Goal: Navigation & Orientation: Find specific page/section

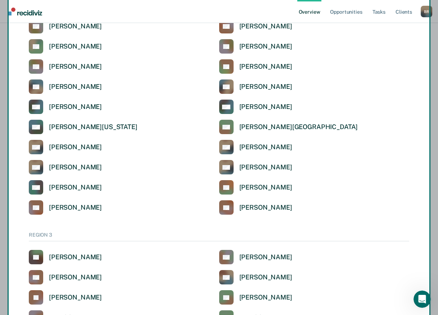
scroll to position [1265, 0]
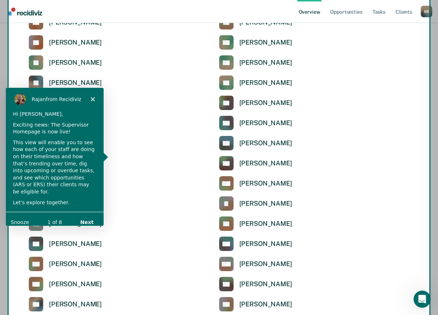
click at [89, 215] on button "Next" at bounding box center [87, 221] width 28 height 15
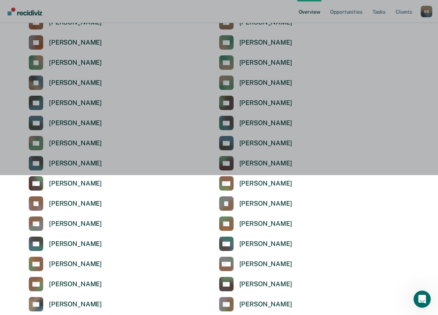
scroll to position [0, 0]
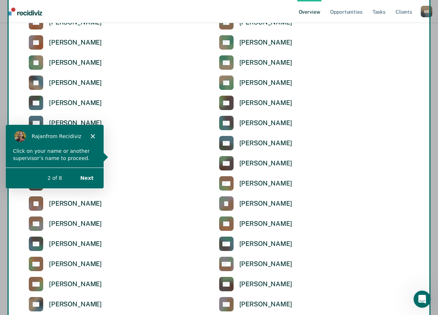
click at [86, 178] on button "Next" at bounding box center [87, 177] width 28 height 15
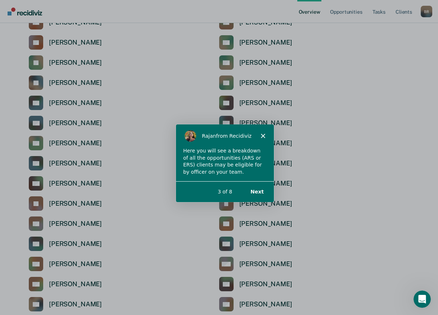
click at [258, 191] on button "Next" at bounding box center [257, 191] width 28 height 15
click at [263, 135] on icon "Close" at bounding box center [262, 135] width 4 height 4
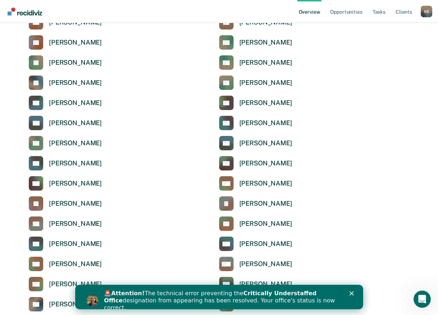
click at [351, 294] on polygon "Close" at bounding box center [351, 293] width 4 height 4
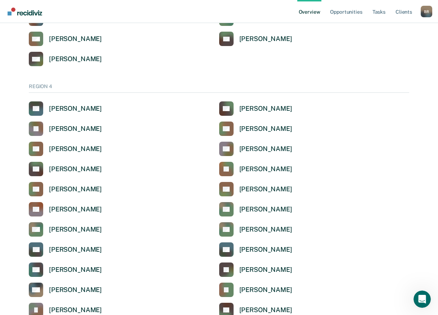
scroll to position [1708, 0]
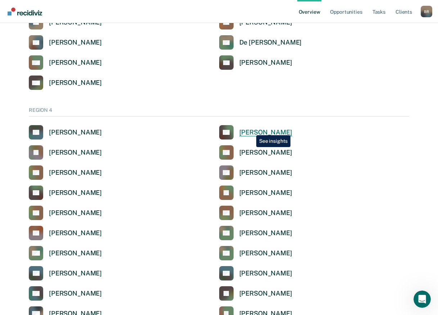
click at [251, 130] on div "[PERSON_NAME]" at bounding box center [265, 132] width 53 height 8
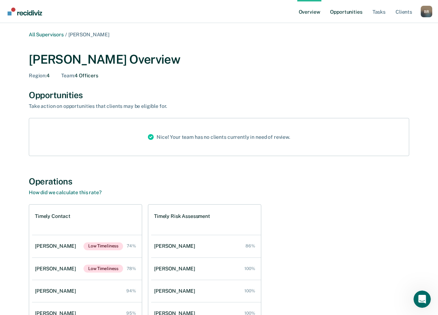
click at [350, 13] on link "Opportunities" at bounding box center [346, 11] width 35 height 23
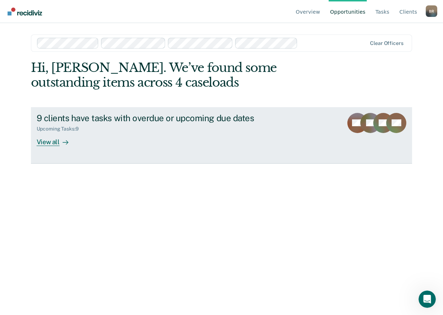
click at [47, 141] on div "View all" at bounding box center [57, 139] width 40 height 14
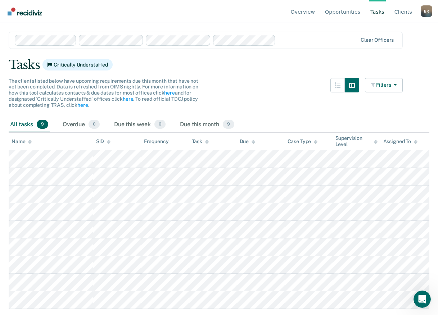
scroll to position [27, 0]
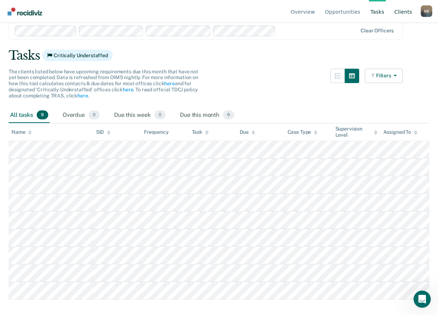
click at [403, 13] on link "Client s" at bounding box center [403, 11] width 21 height 23
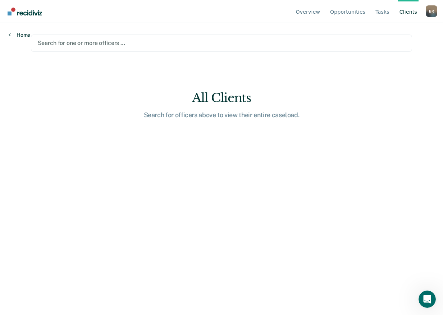
click at [9, 34] on icon at bounding box center [10, 35] width 2 height 6
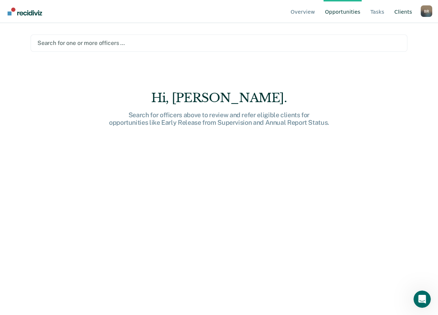
click at [407, 9] on link "Client s" at bounding box center [403, 11] width 21 height 23
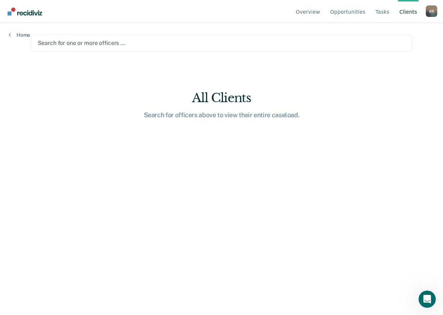
click at [430, 12] on div "B R" at bounding box center [432, 11] width 12 height 12
click at [406, 12] on link "Client s" at bounding box center [408, 11] width 21 height 23
click at [381, 12] on link "Tasks" at bounding box center [382, 11] width 17 height 23
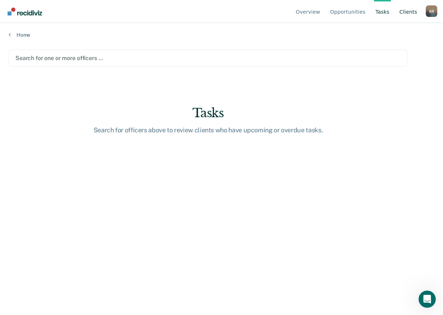
click at [406, 12] on link "Client s" at bounding box center [408, 11] width 21 height 23
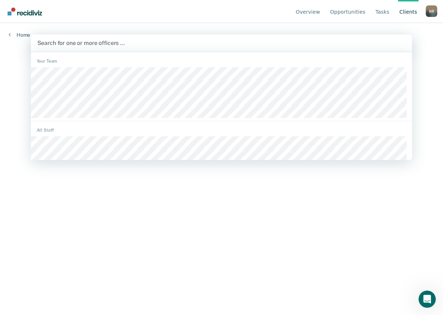
click at [66, 42] on div at bounding box center [221, 43] width 369 height 8
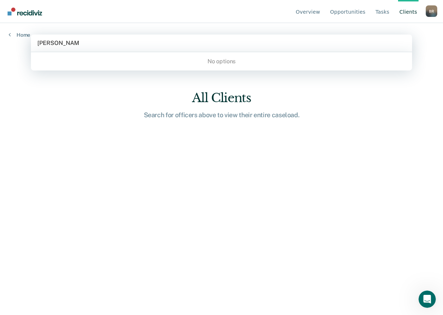
type input "[PERSON_NAME]"
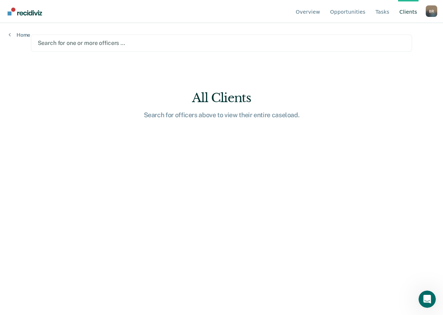
click at [87, 41] on div at bounding box center [222, 43] width 368 height 8
click at [317, 11] on link "Overview" at bounding box center [308, 11] width 27 height 23
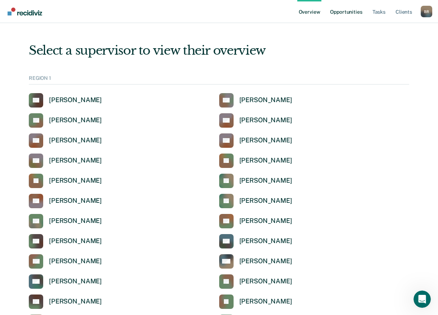
click at [334, 10] on link "Opportunities" at bounding box center [346, 11] width 35 height 23
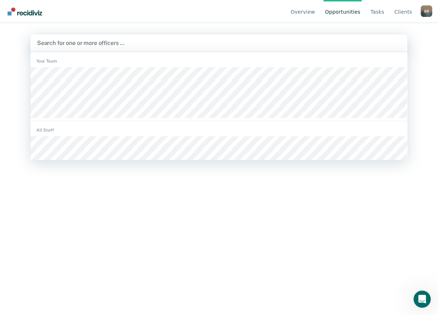
click at [74, 41] on div at bounding box center [219, 43] width 364 height 8
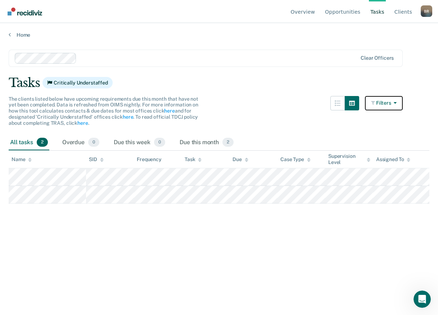
click at [397, 103] on icon "button" at bounding box center [394, 102] width 6 height 5
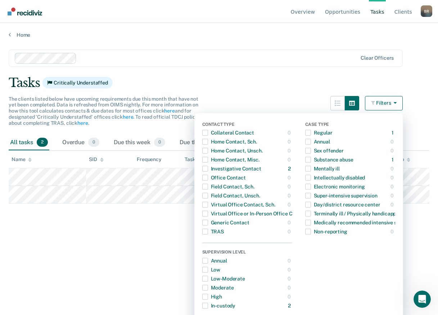
click at [402, 69] on main "Clear officers Tasks Critically Understaffed The clients listed below have upco…" at bounding box center [219, 175] width 438 height 275
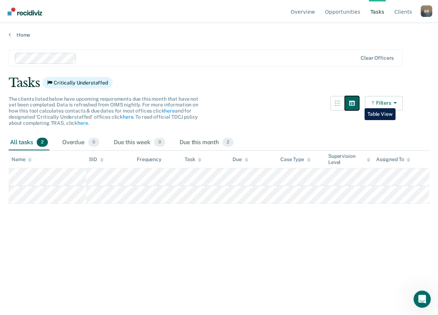
click at [355, 103] on icon "button" at bounding box center [352, 103] width 6 height 5
click at [340, 103] on icon "button" at bounding box center [338, 103] width 6 height 6
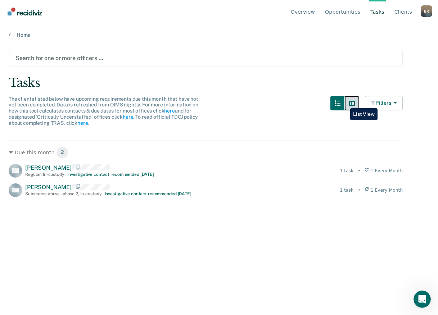
click at [355, 102] on icon "button" at bounding box center [352, 103] width 6 height 5
click at [355, 102] on icon "button" at bounding box center [352, 103] width 6 height 6
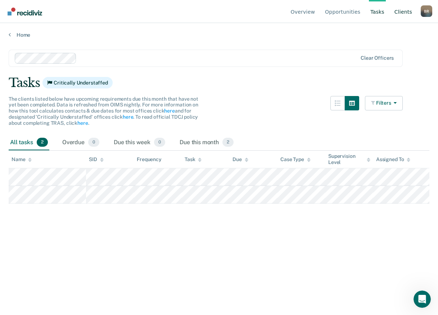
click at [403, 12] on link "Client s" at bounding box center [403, 11] width 21 height 23
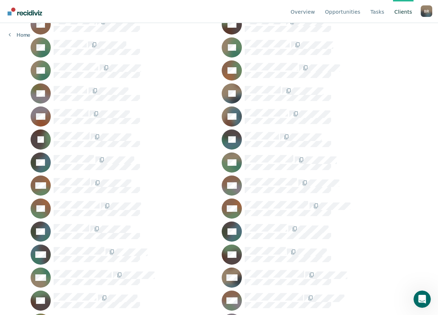
scroll to position [3943, 0]
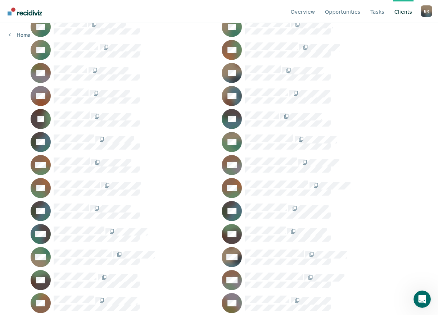
click at [428, 12] on div "B R" at bounding box center [427, 11] width 12 height 12
click at [376, 58] on link "Log Out" at bounding box center [397, 57] width 46 height 6
